Goal: Participate in discussion: Engage in conversation with other users on a specific topic

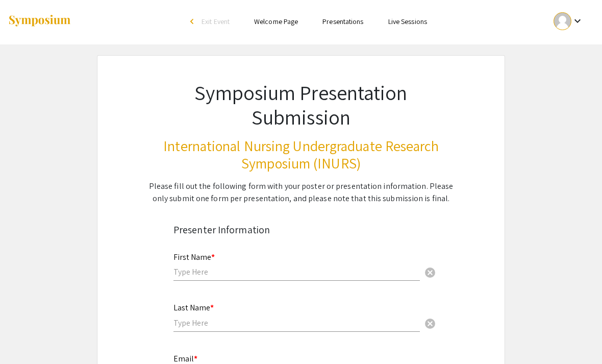
scroll to position [2, 0]
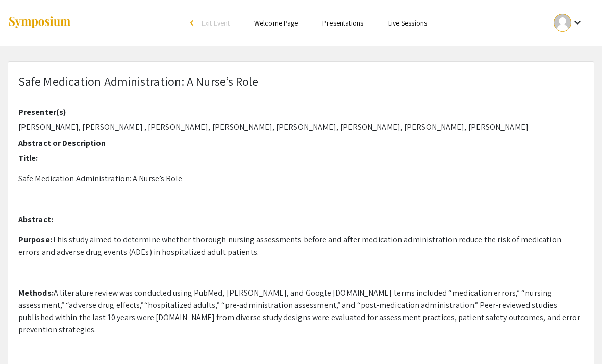
select select "custom"
type input "0"
select select "custom"
type input "1"
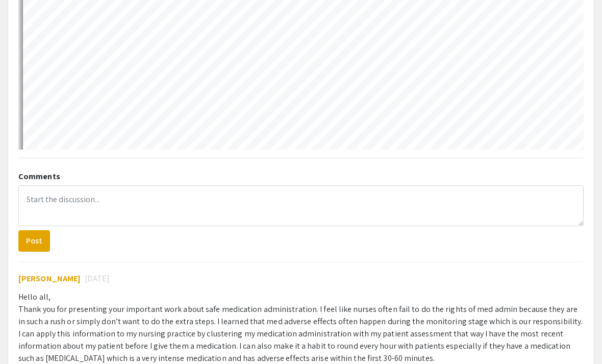
scroll to position [725, 0]
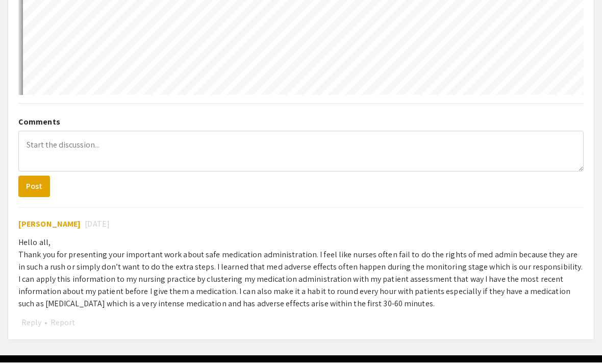
select select "auto"
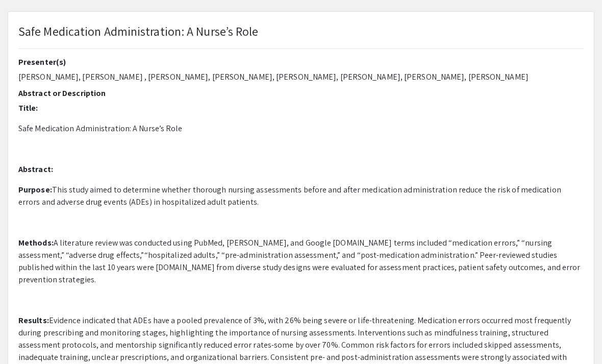
scroll to position [0, 0]
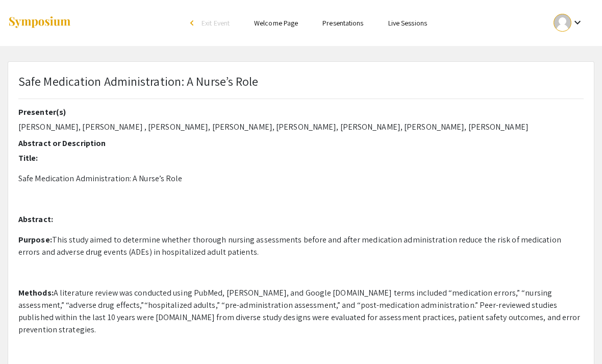
select select "custom"
type input "0"
select select "custom"
type input "1"
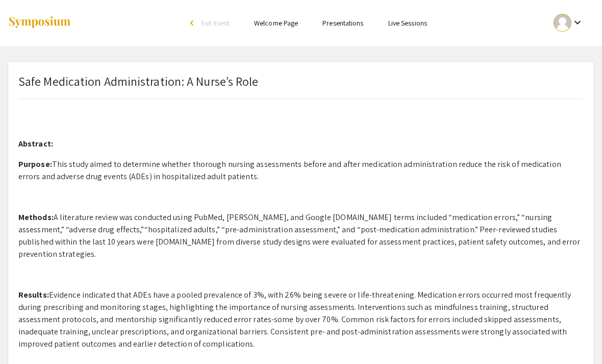
select select "auto"
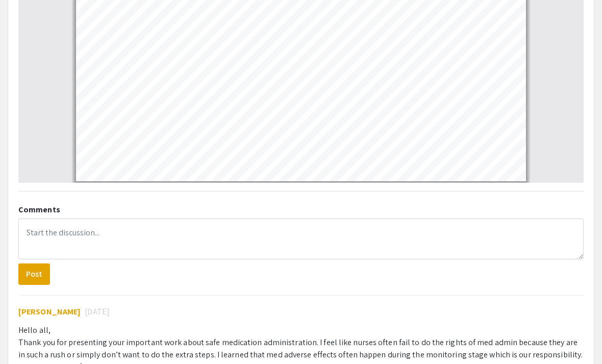
scroll to position [637, 0]
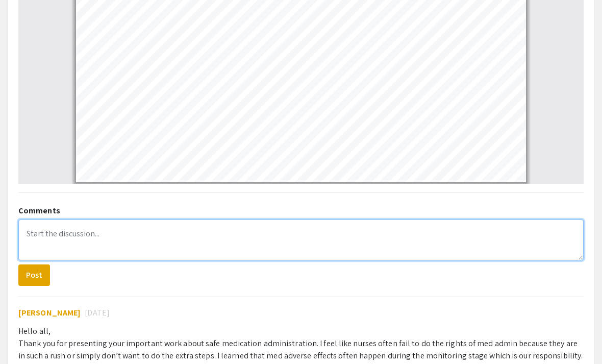
click at [521, 242] on textarea at bounding box center [300, 239] width 565 height 41
type textarea "D"
type textarea "A"
type textarea "6"
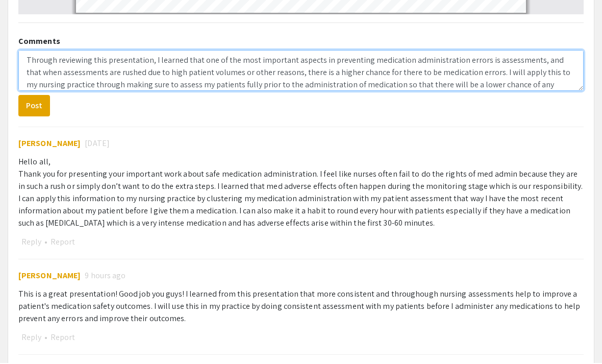
scroll to position [24, 0]
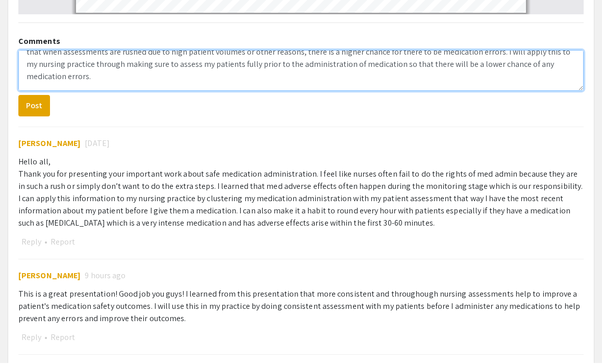
type textarea "Through reviewing this presentation, I learned that one of the most important a…"
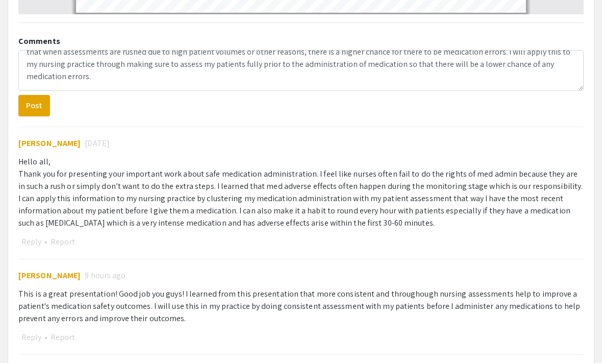
click at [43, 111] on button "Post" at bounding box center [34, 106] width 32 height 21
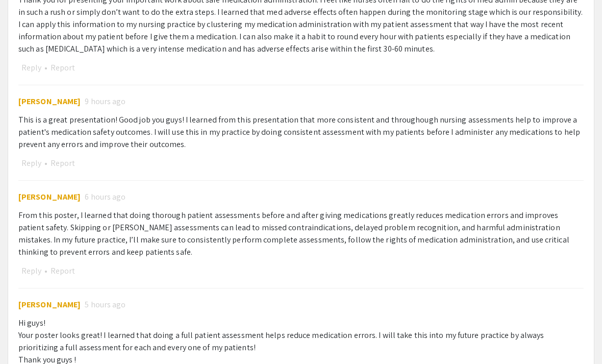
scroll to position [980, 0]
